Goal: Task Accomplishment & Management: Complete application form

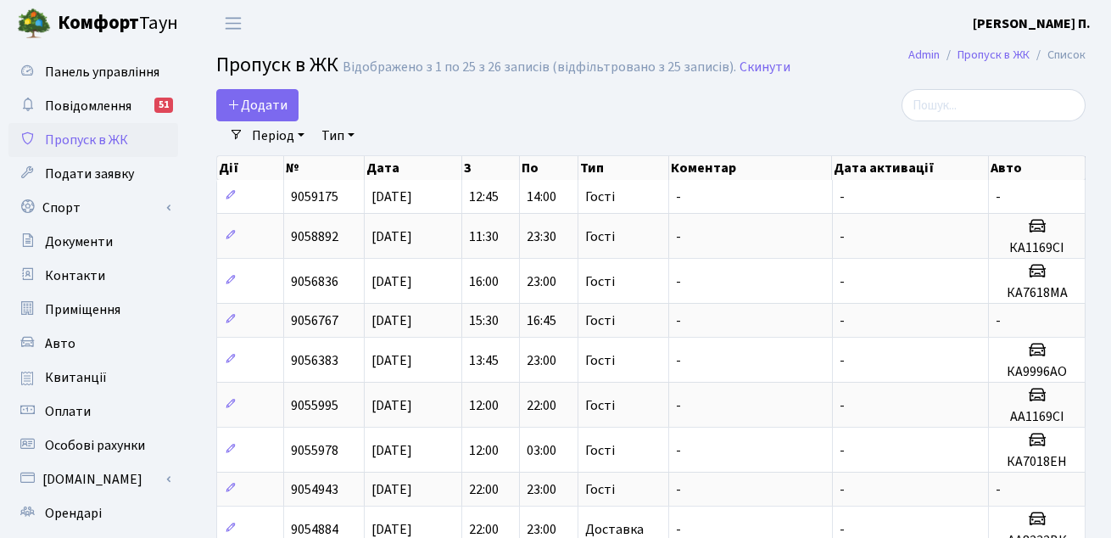
select select "25"
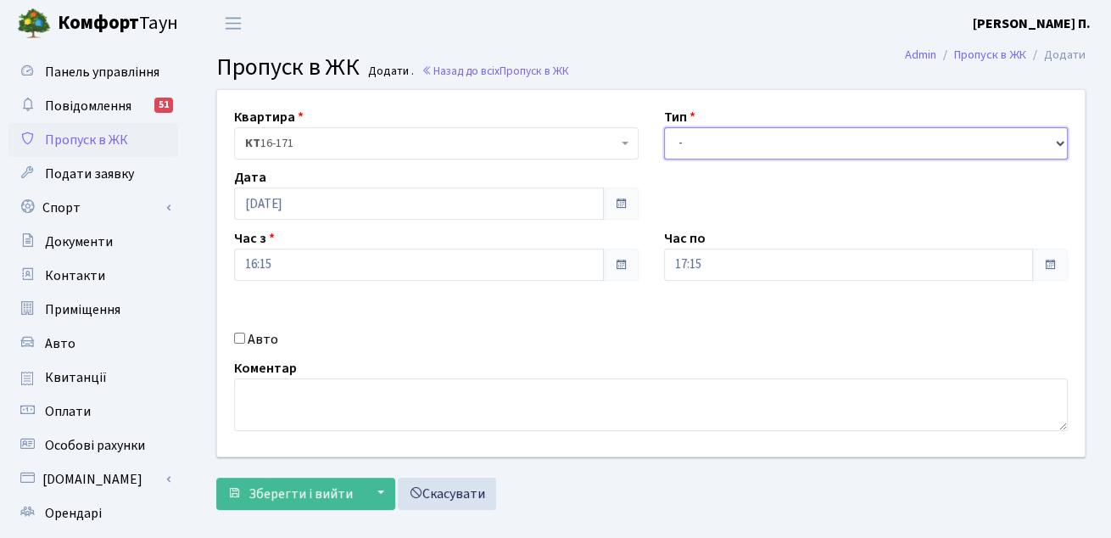
click at [707, 143] on select "- Доставка Таксі Гості Сервіс" at bounding box center [866, 143] width 404 height 32
select select "3"
click at [664, 127] on select "- Доставка Таксі Гості Сервіс" at bounding box center [866, 143] width 404 height 32
click at [240, 338] on input "Авто" at bounding box center [239, 337] width 11 height 11
click at [224, 335] on div "Авто" at bounding box center [436, 339] width 430 height 20
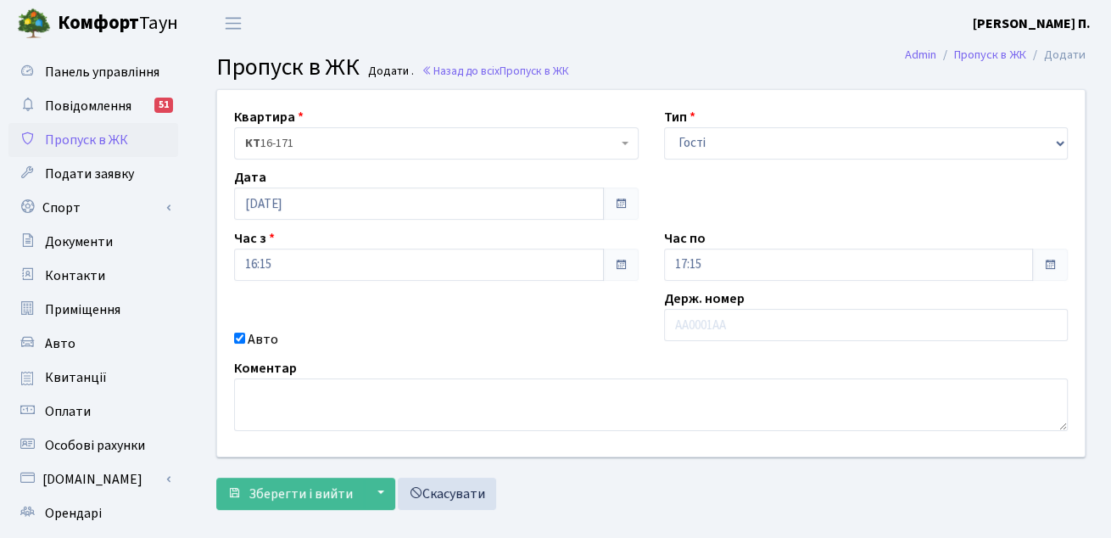
click at [230, 337] on div "Авто" at bounding box center [436, 339] width 430 height 20
click at [237, 339] on input "Авто" at bounding box center [239, 337] width 11 height 11
checkbox input "false"
click at [828, 142] on select "- Доставка Таксі Гості Сервіс" at bounding box center [866, 143] width 404 height 32
click at [664, 127] on select "- Доставка Таксі Гості Сервіс" at bounding box center [866, 143] width 404 height 32
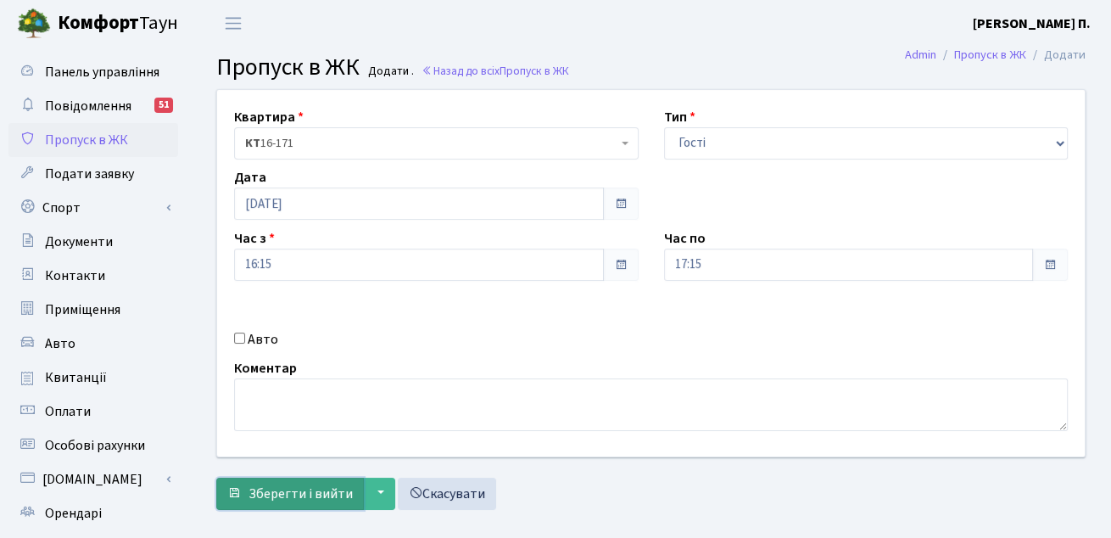
click at [293, 492] on span "Зберегти і вийти" at bounding box center [300, 493] width 104 height 19
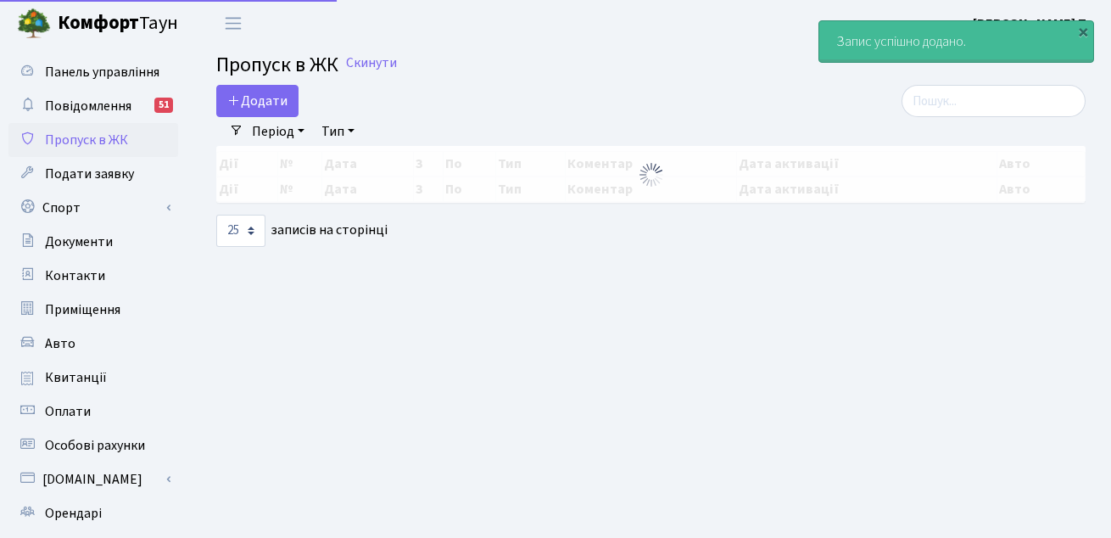
select select "25"
